Goal: Transaction & Acquisition: Purchase product/service

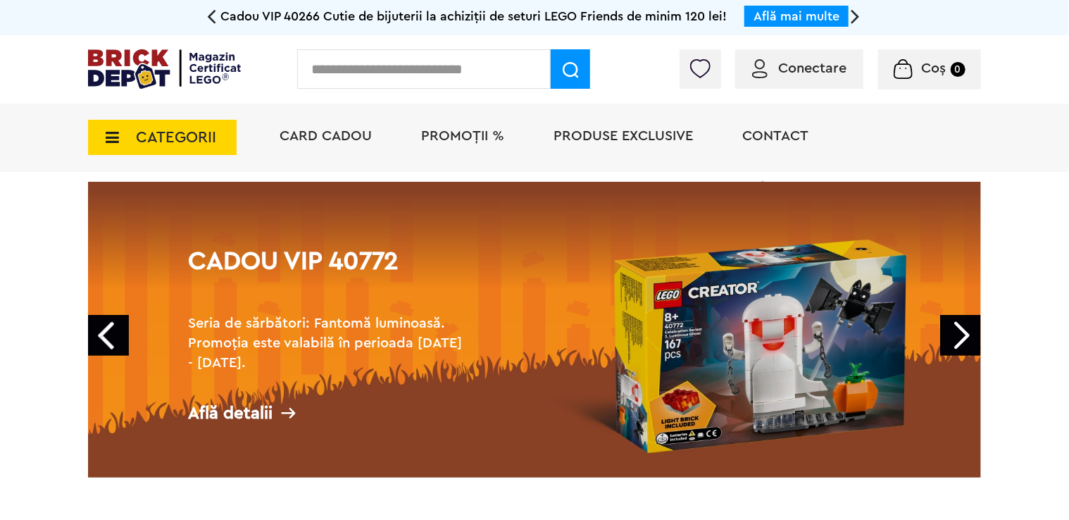
click at [113, 137] on icon at bounding box center [108, 137] width 22 height 15
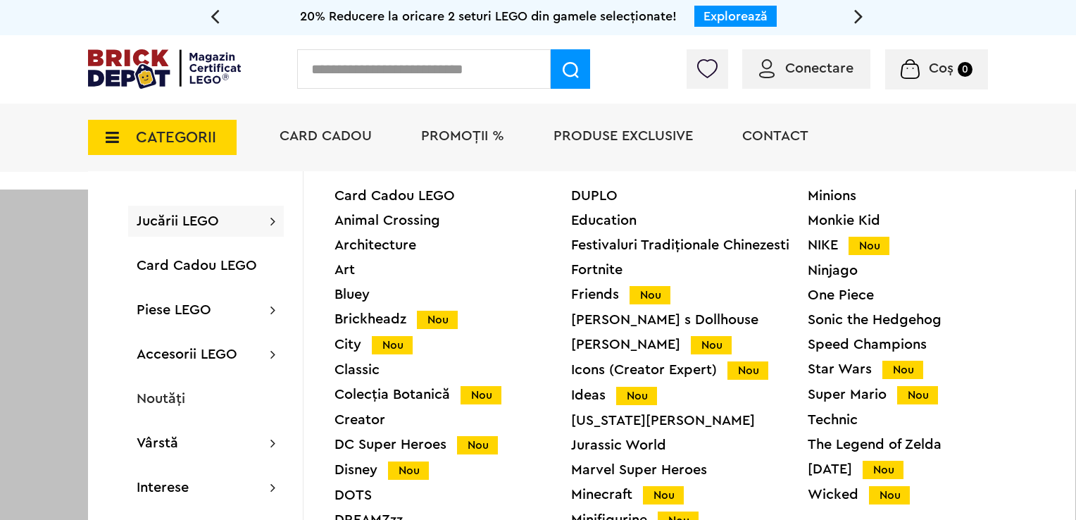
click at [741, 239] on div "Festivaluri Tradiţionale Chinezesti" at bounding box center [689, 245] width 237 height 14
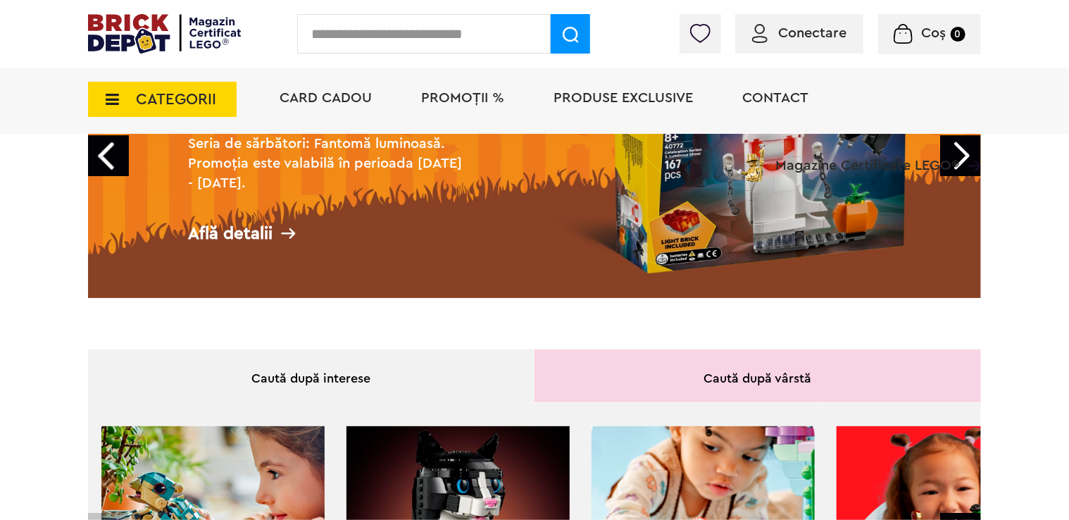
scroll to position [237, 0]
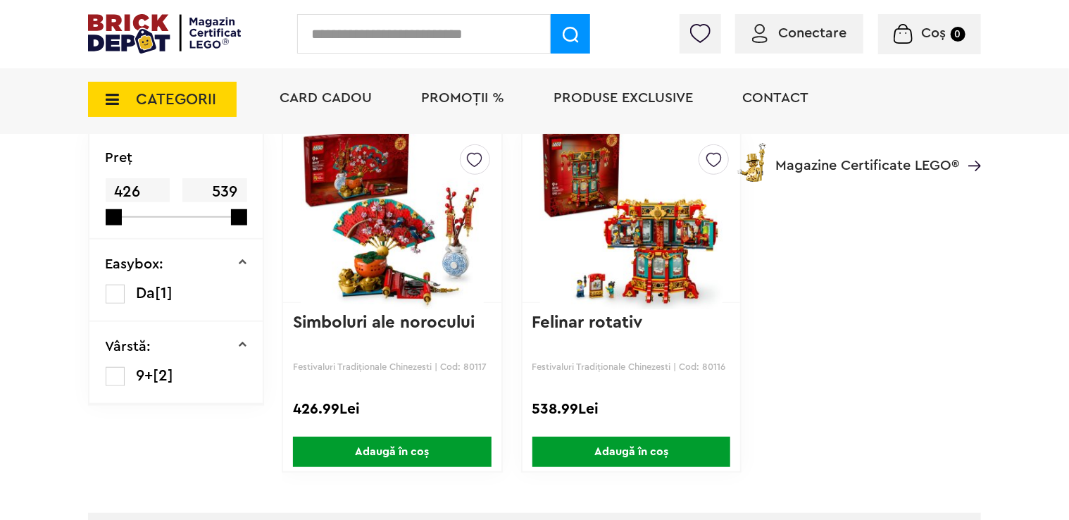
scroll to position [423, 0]
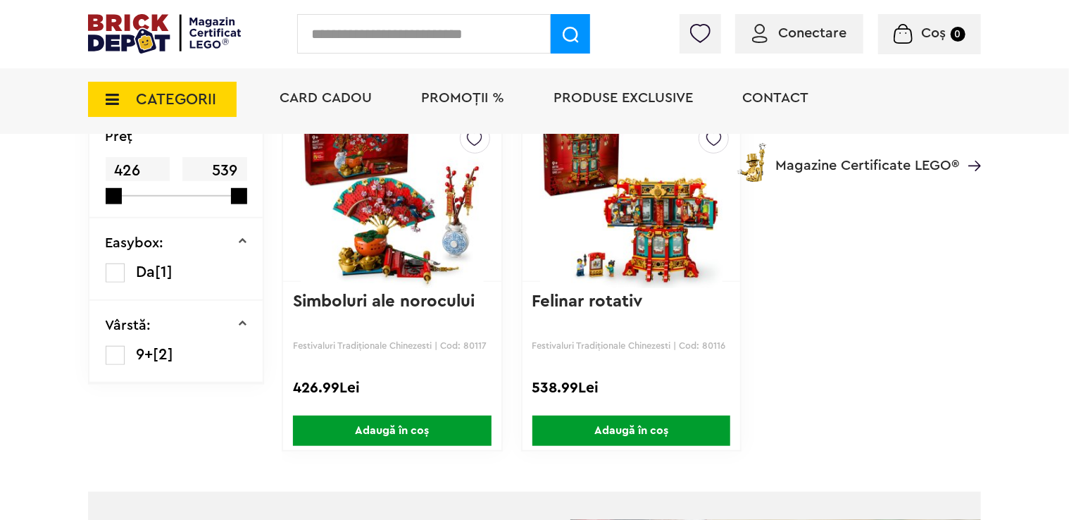
click at [597, 219] on img at bounding box center [631, 196] width 183 height 197
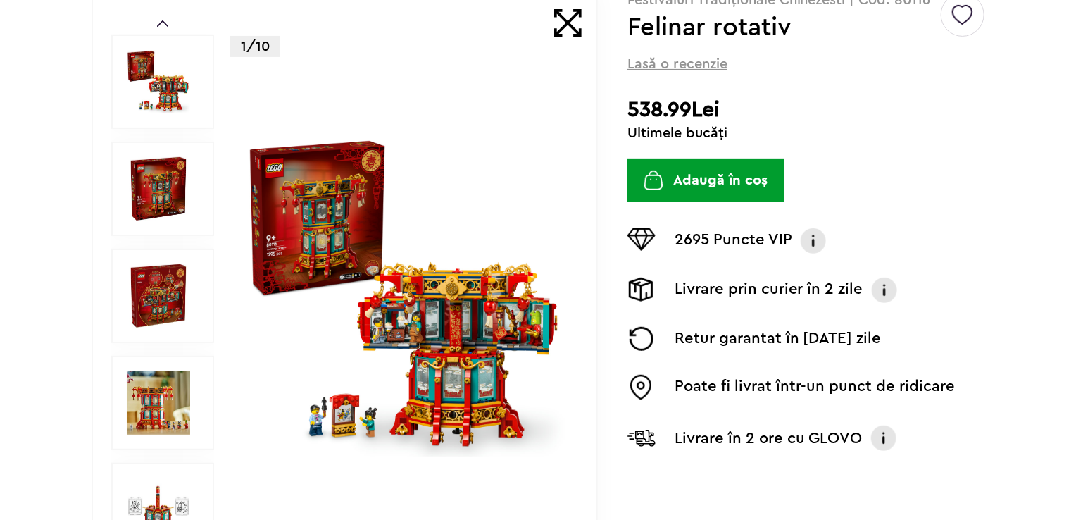
scroll to position [282, 0]
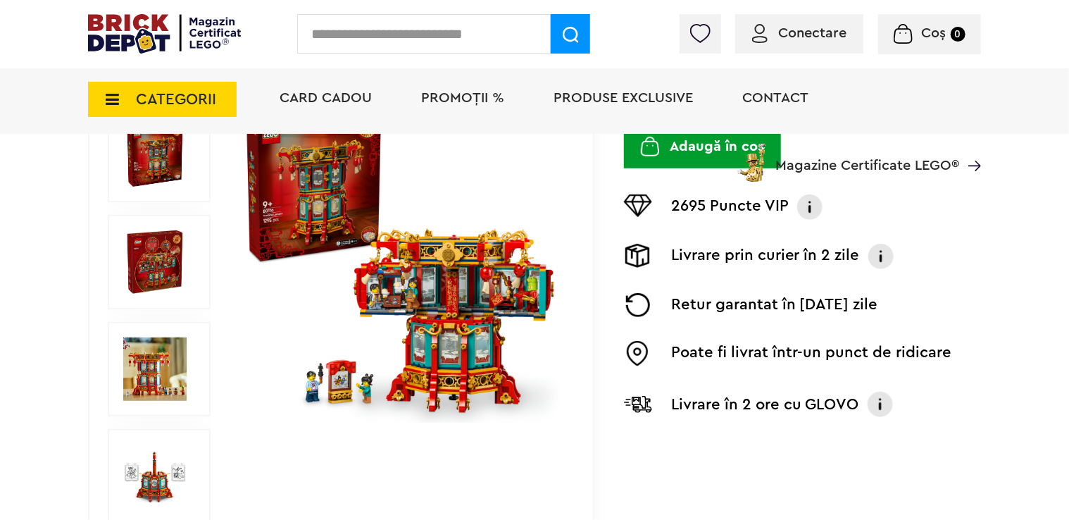
click at [157, 475] on img at bounding box center [154, 475] width 63 height 63
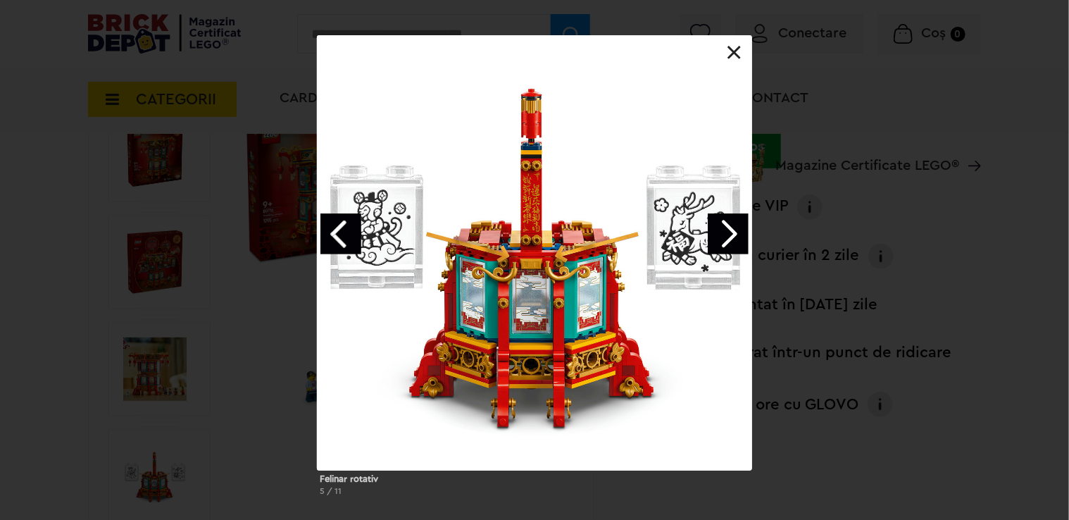
click at [738, 237] on link "Next image" at bounding box center [728, 233] width 41 height 41
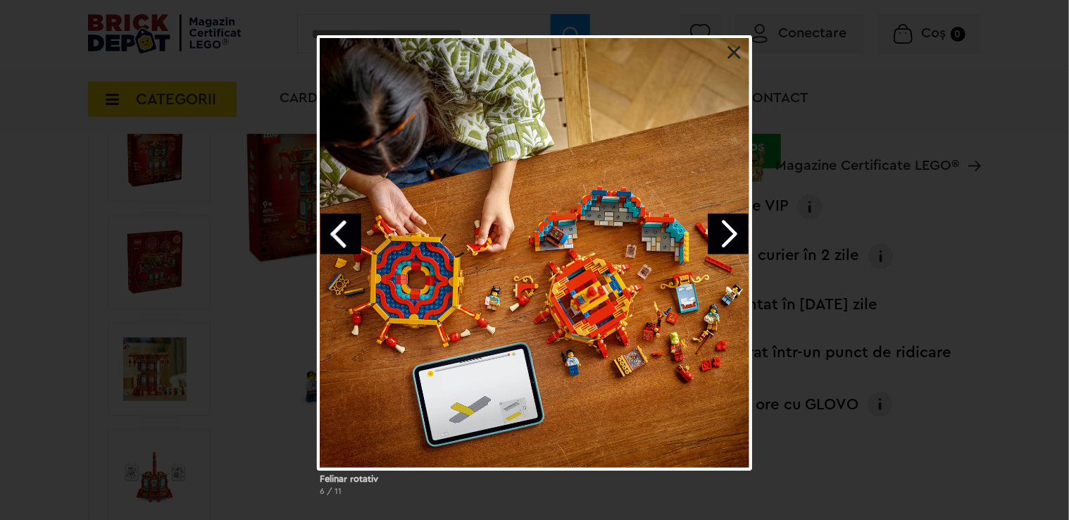
click at [738, 237] on link "Next image" at bounding box center [728, 233] width 41 height 41
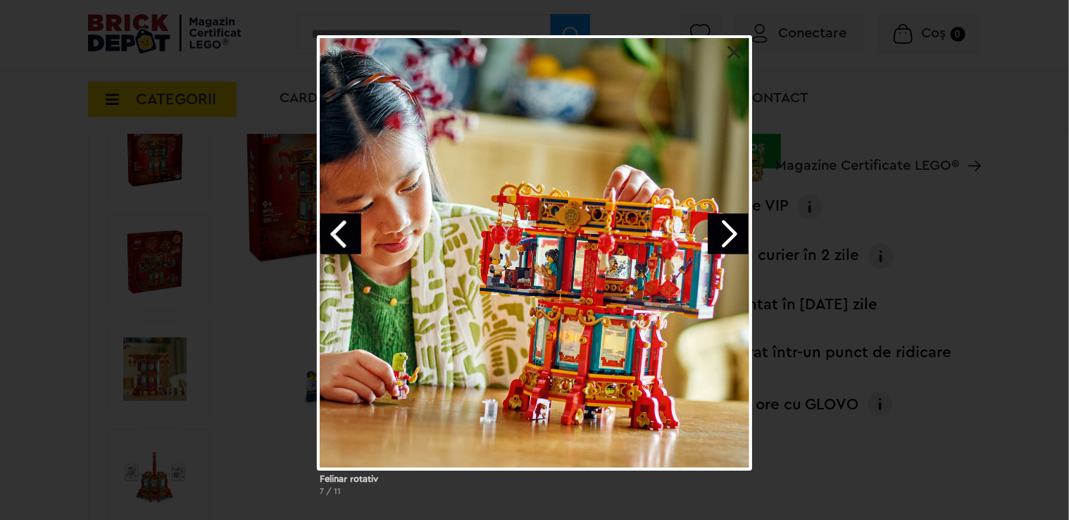
click at [738, 237] on link "Next image" at bounding box center [728, 233] width 41 height 41
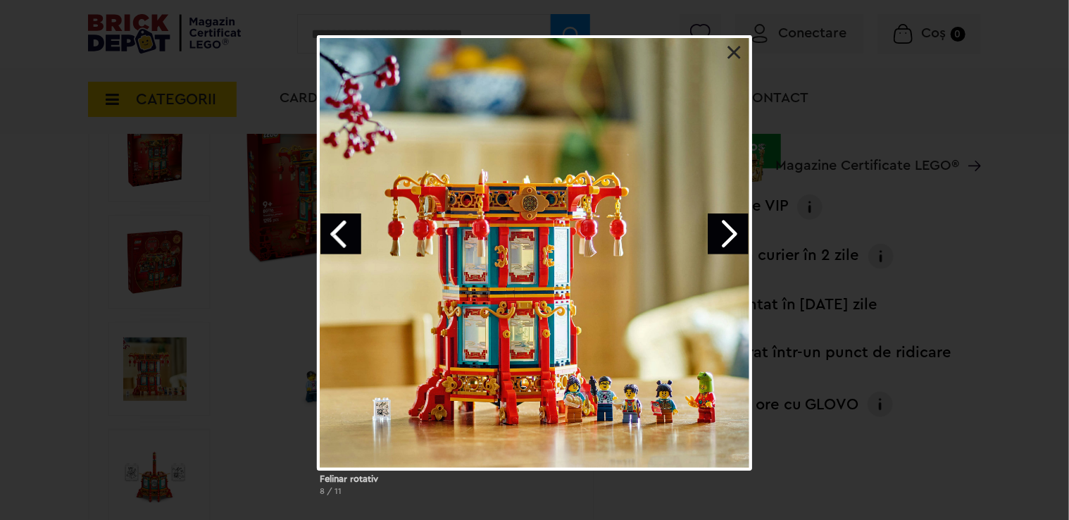
click at [736, 50] on link at bounding box center [734, 53] width 14 height 14
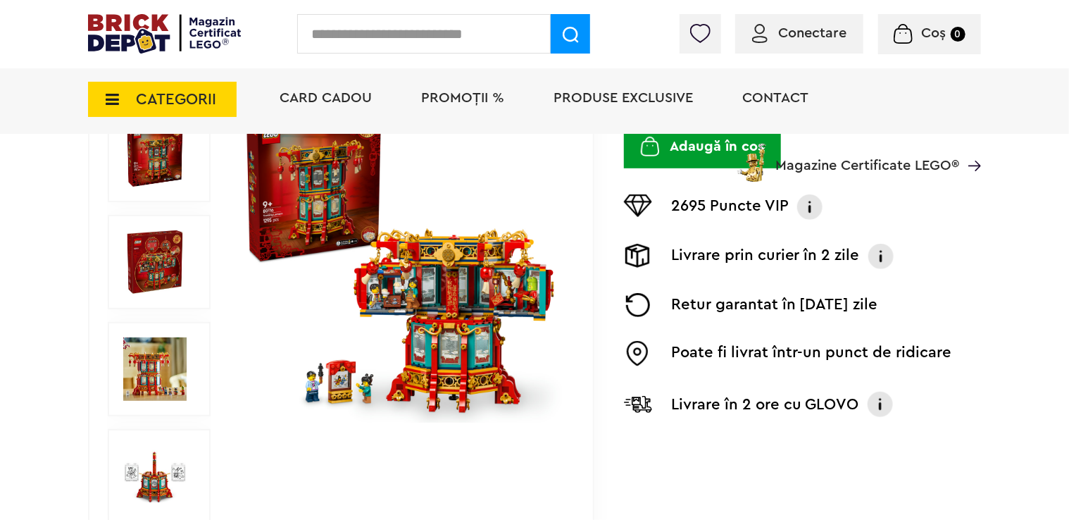
click at [110, 98] on icon at bounding box center [108, 99] width 22 height 15
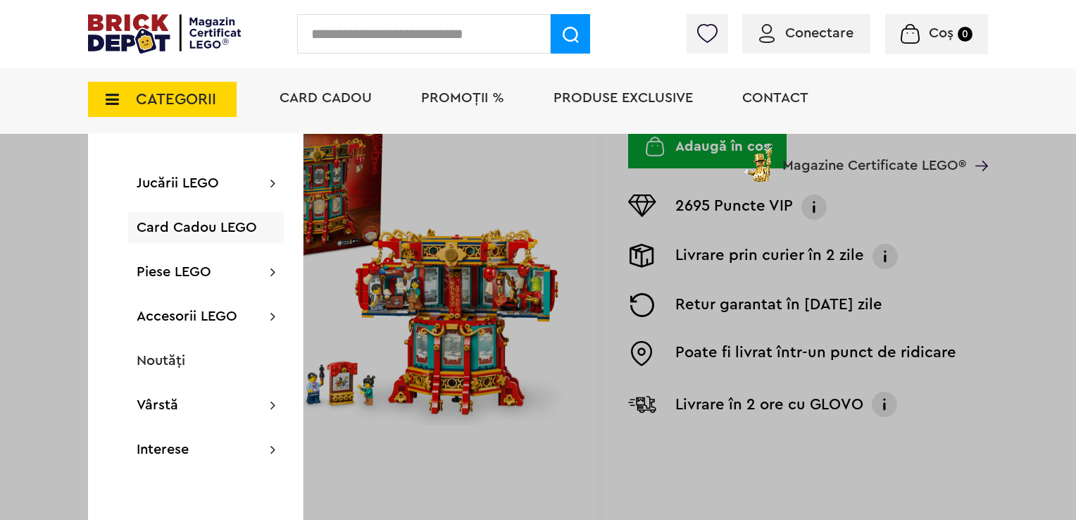
click at [353, 27] on input "text" at bounding box center [424, 33] width 254 height 39
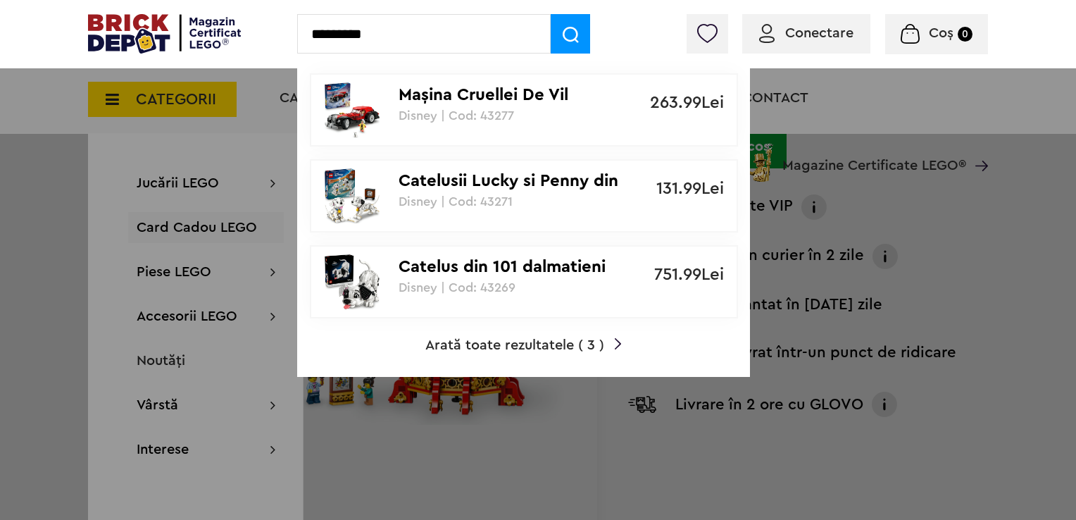
type input "*********"
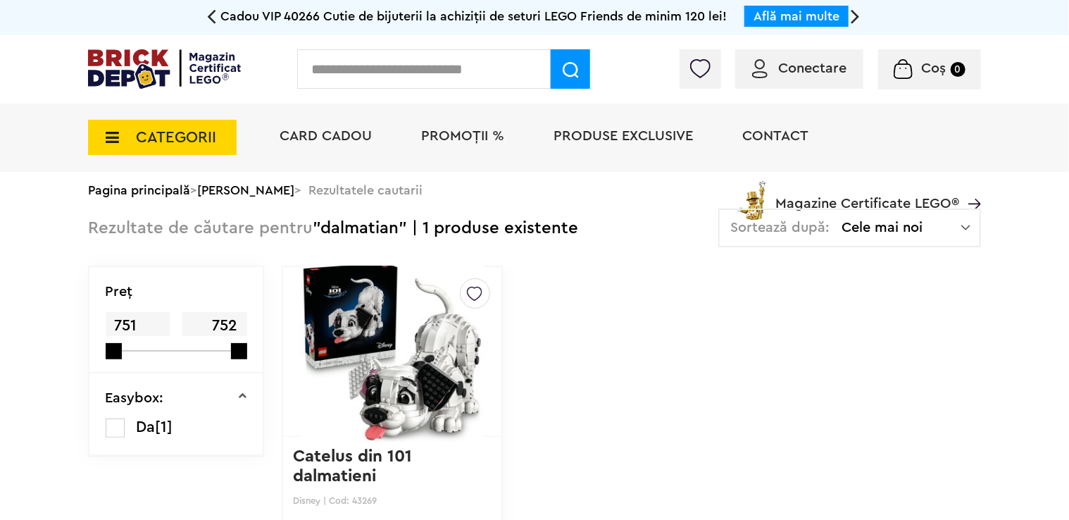
scroll to position [141, 0]
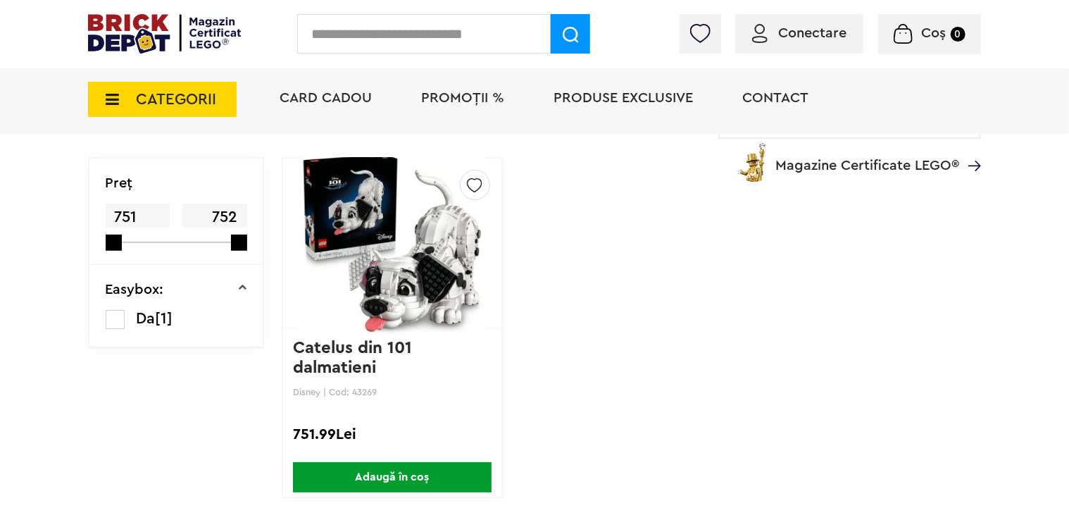
drag, startPoint x: 396, startPoint y: 282, endPoint x: 387, endPoint y: 298, distance: 18.3
click at [396, 282] on img at bounding box center [392, 242] width 183 height 197
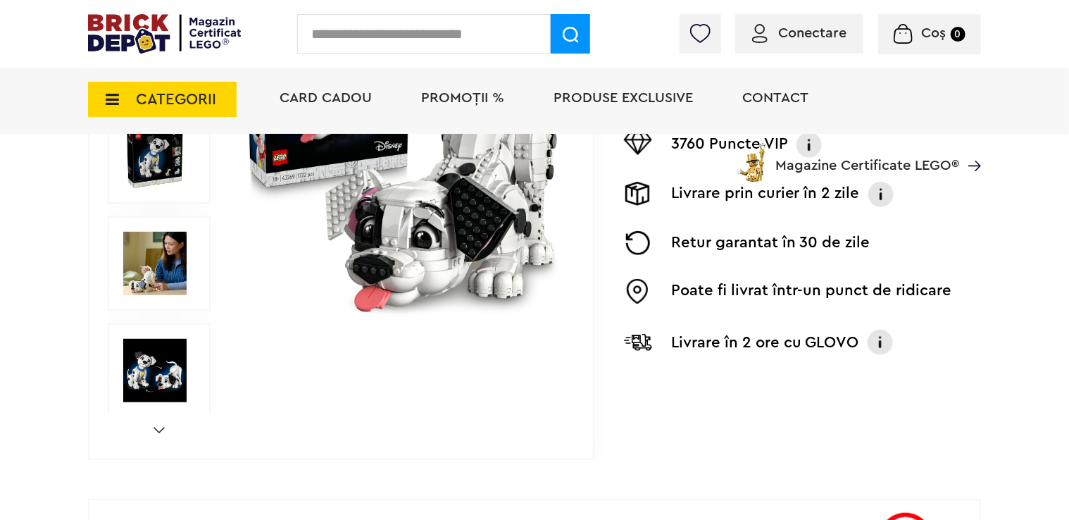
scroll to position [317, 0]
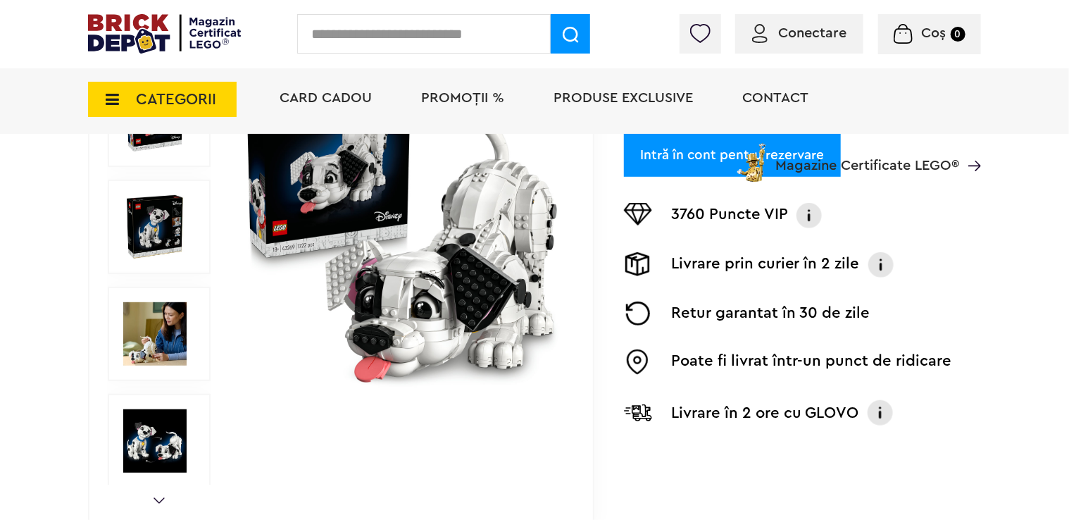
click at [165, 434] on img at bounding box center [154, 440] width 63 height 63
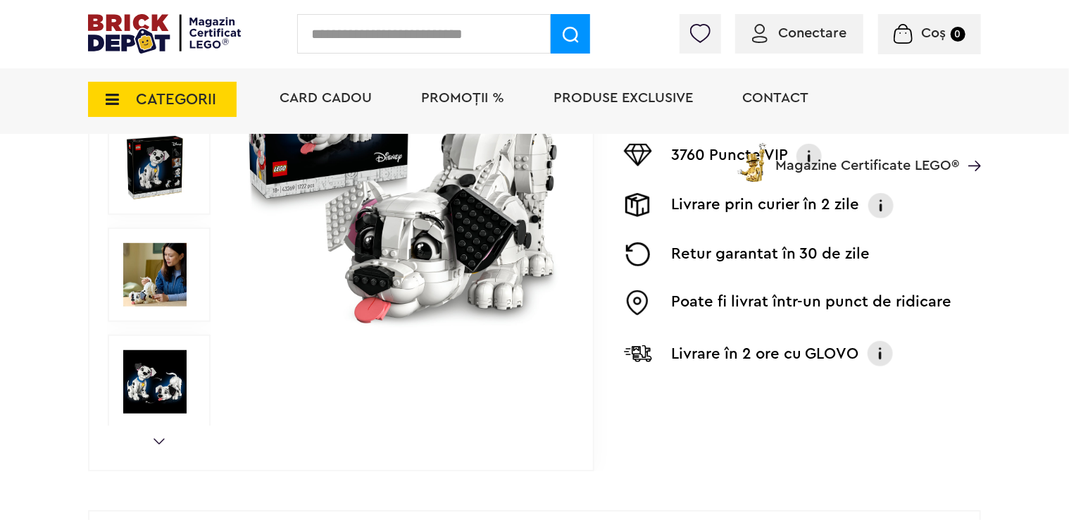
scroll to position [458, 0]
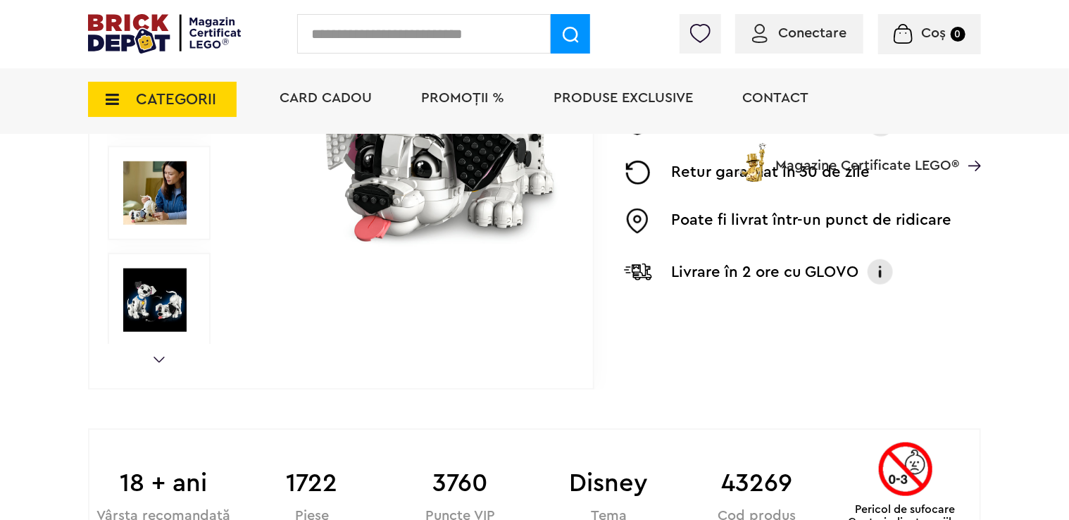
click at [162, 363] on div "Prev Next 1/9" at bounding box center [341, 86] width 506 height 606
click at [161, 358] on link "Next" at bounding box center [159, 359] width 11 height 6
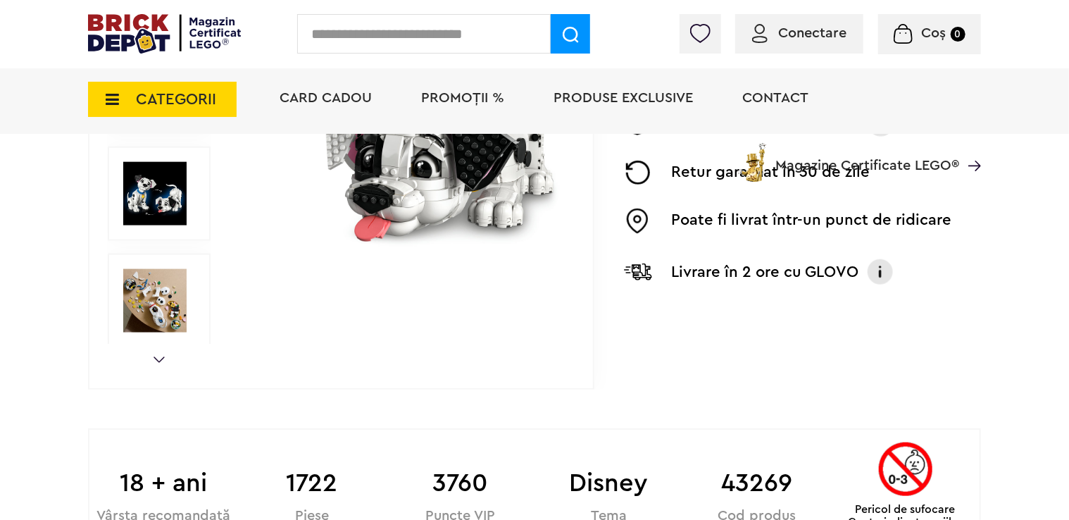
click at [161, 358] on link "Next" at bounding box center [159, 359] width 11 height 6
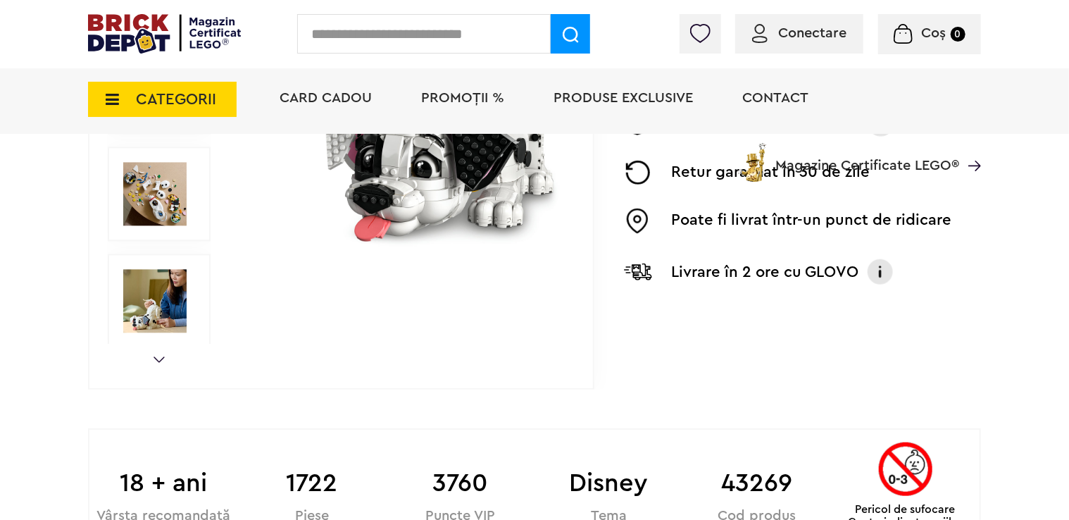
click at [161, 358] on link "Next" at bounding box center [159, 359] width 11 height 6
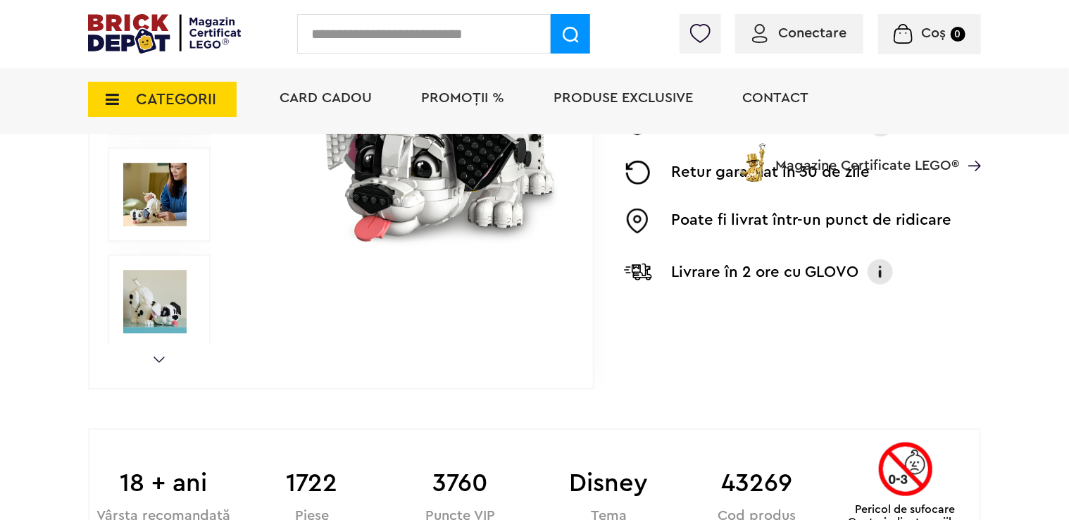
click at [161, 358] on link "Next" at bounding box center [159, 359] width 11 height 6
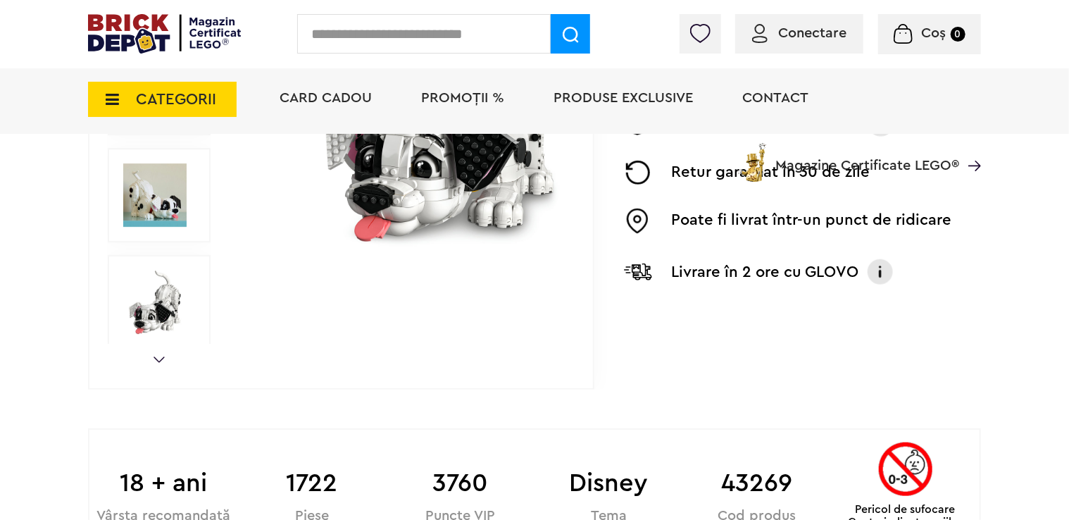
click at [161, 358] on link "Next" at bounding box center [159, 359] width 11 height 6
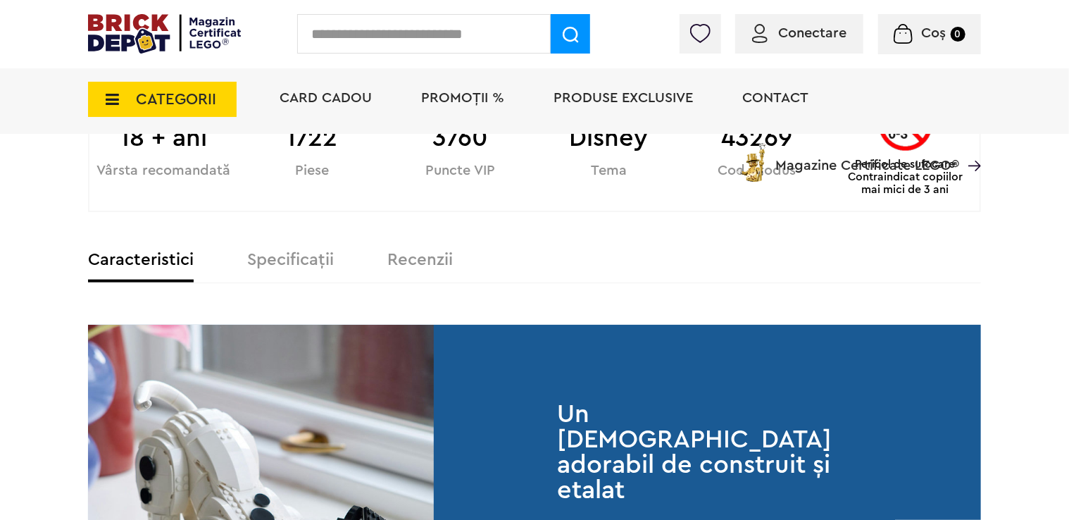
scroll to position [810, 0]
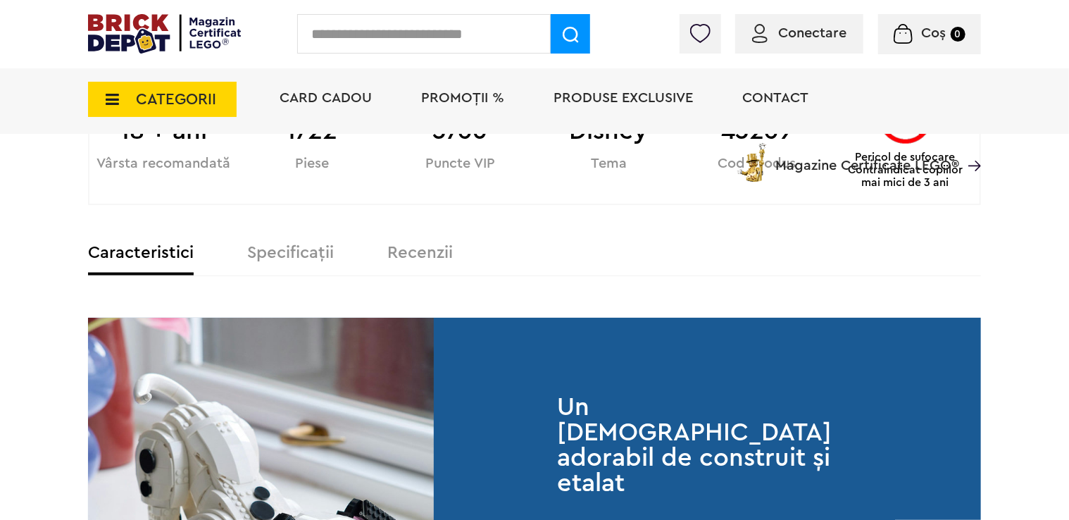
click at [310, 246] on label "Specificații" at bounding box center [290, 252] width 87 height 17
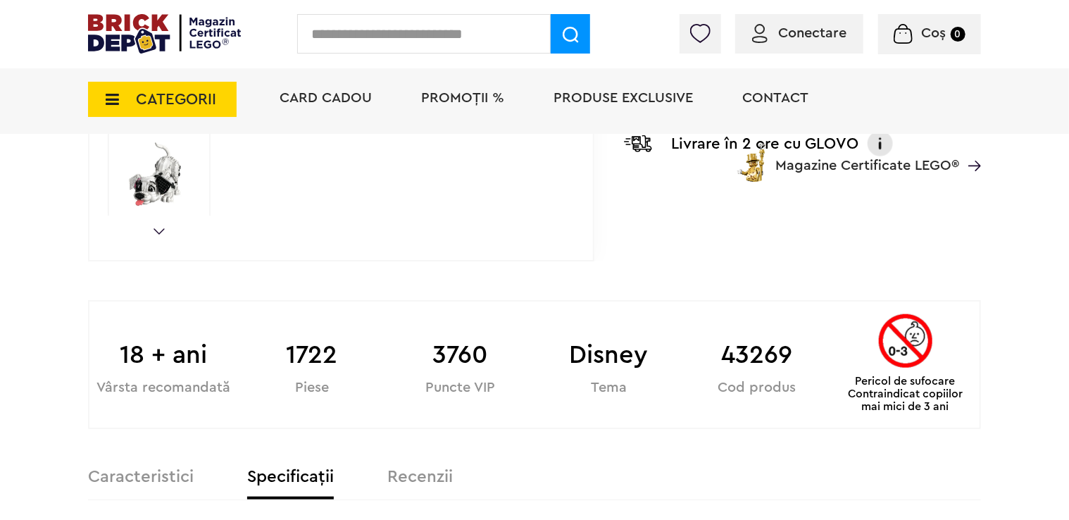
scroll to position [458, 0]
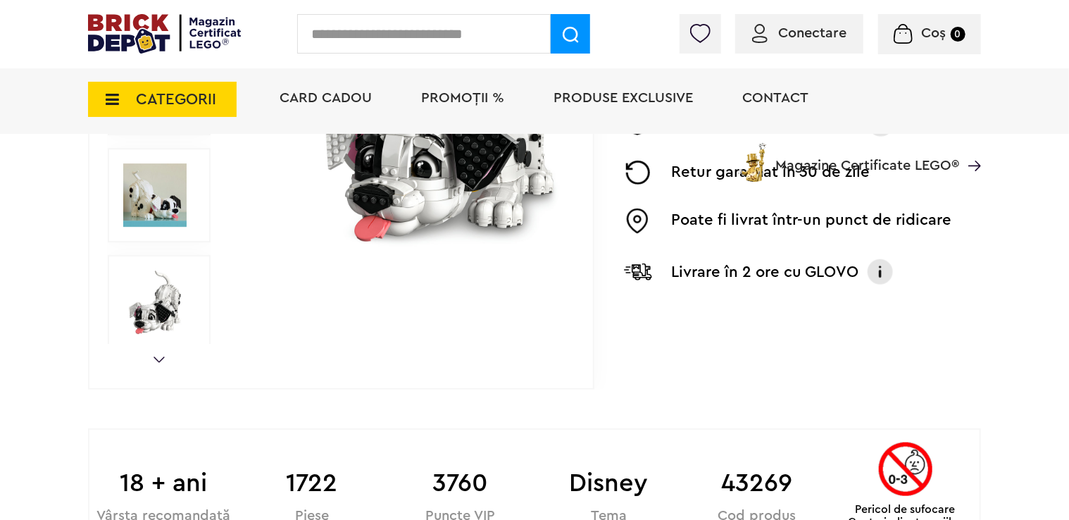
click at [327, 42] on input "text" at bounding box center [424, 33] width 254 height 39
type input "******"
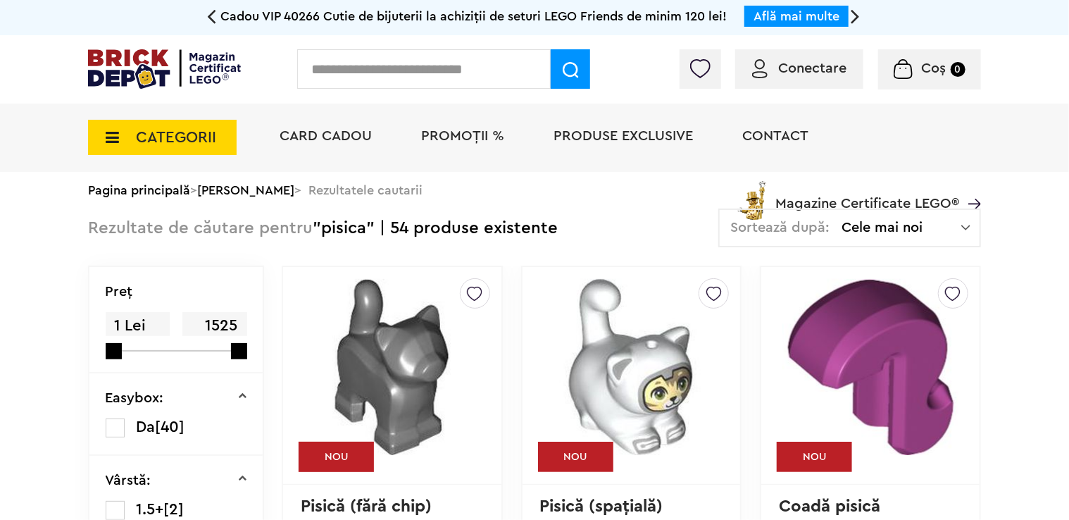
click at [125, 49] on img at bounding box center [164, 68] width 153 height 39
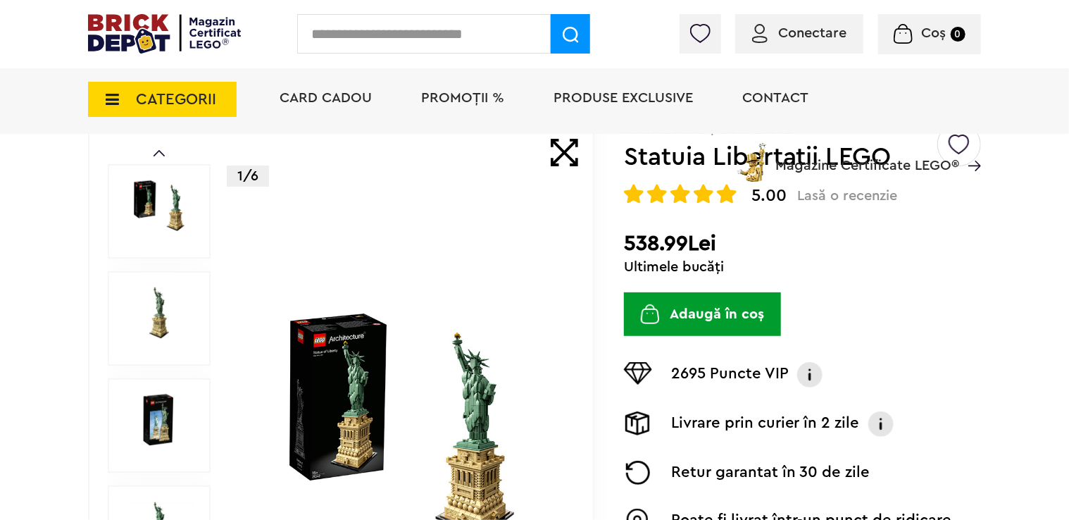
scroll to position [282, 0]
